Goal: Find specific page/section: Find specific page/section

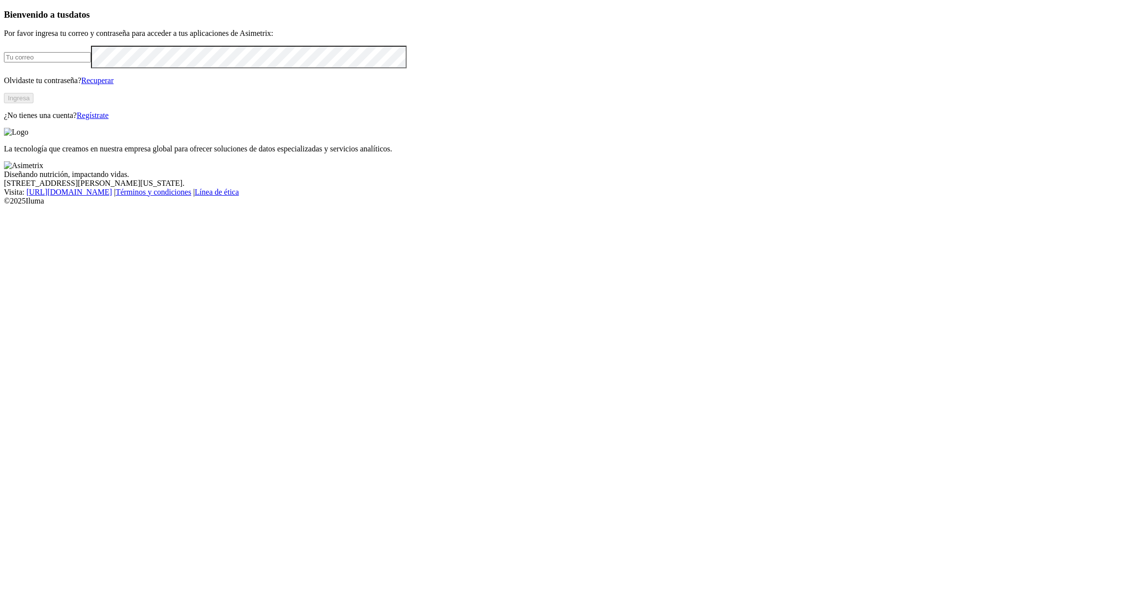
type input "[PERSON_NAME][EMAIL_ADDRESS][PERSON_NAME][DOMAIN_NAME]"
click at [217, 120] on div "Bienvenido a tus datos Por favor ingresa tu correo y contraseña para acceder a …" at bounding box center [563, 64] width 1119 height 111
click at [33, 103] on button "Ingresa" at bounding box center [18, 98] width 29 height 10
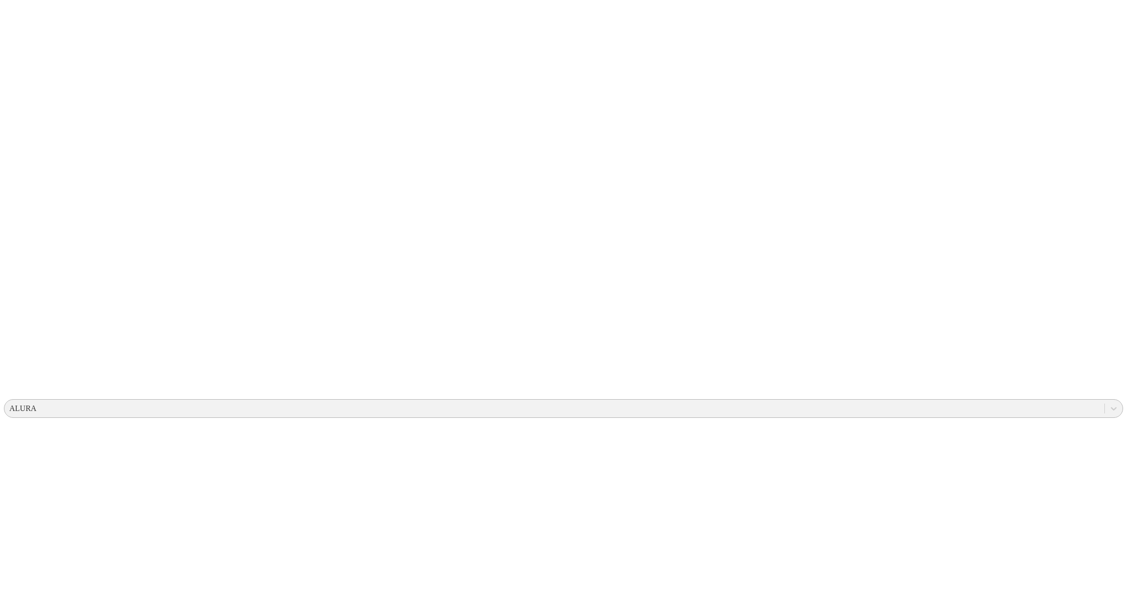
click at [915, 401] on div "ALURA" at bounding box center [554, 408] width 1100 height 15
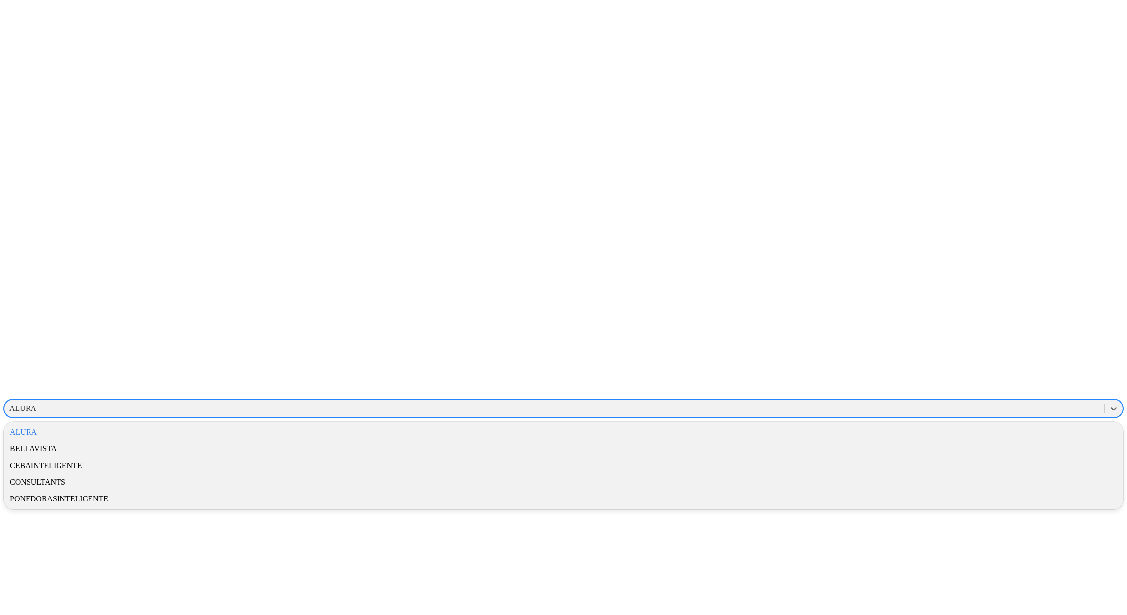
click at [1004, 457] on div "CEBAINTELIGENTE" at bounding box center [563, 465] width 1119 height 17
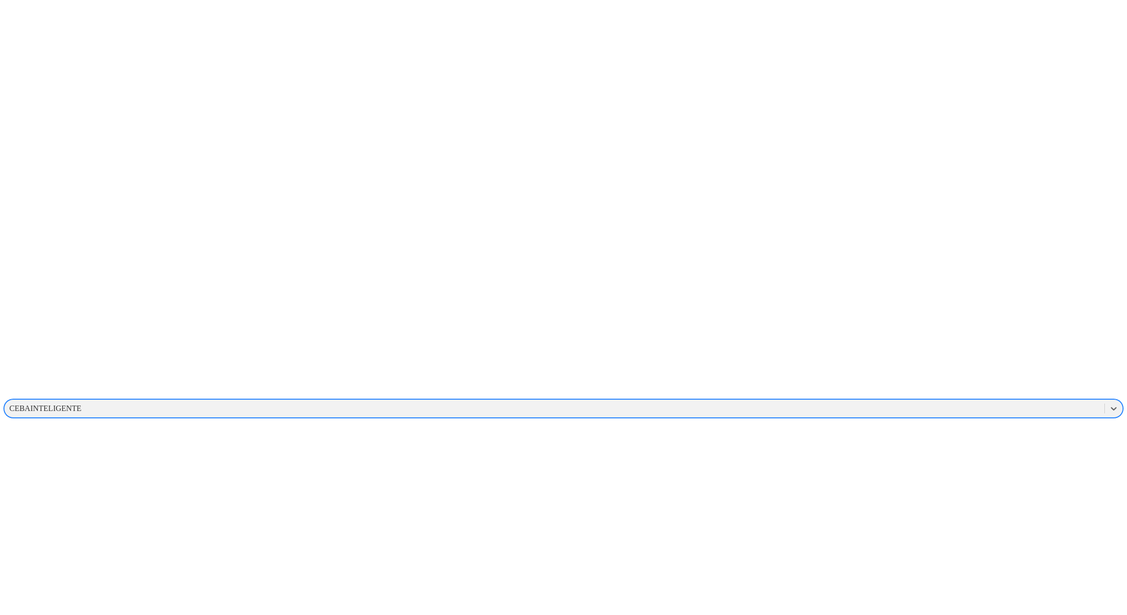
drag, startPoint x: 243, startPoint y: 396, endPoint x: 232, endPoint y: 386, distance: 15.7
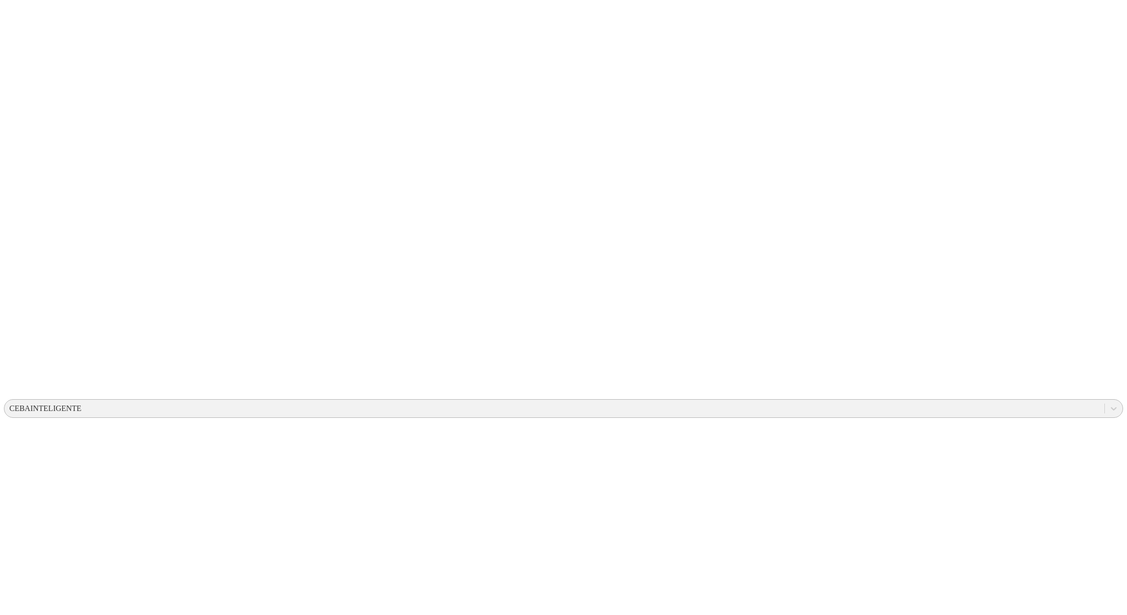
click at [82, 404] on div "CEBAINTELIGENTE" at bounding box center [45, 408] width 72 height 9
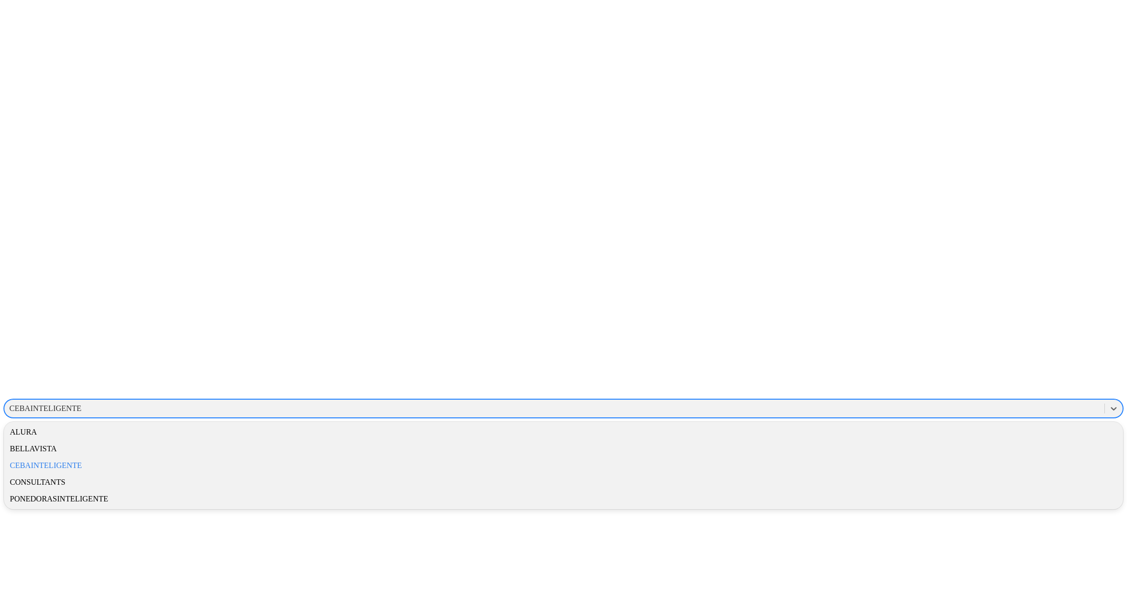
click at [995, 491] on div "PONEDORASINTELIGENTE" at bounding box center [563, 499] width 1119 height 17
